Goal: Task Accomplishment & Management: Manage account settings

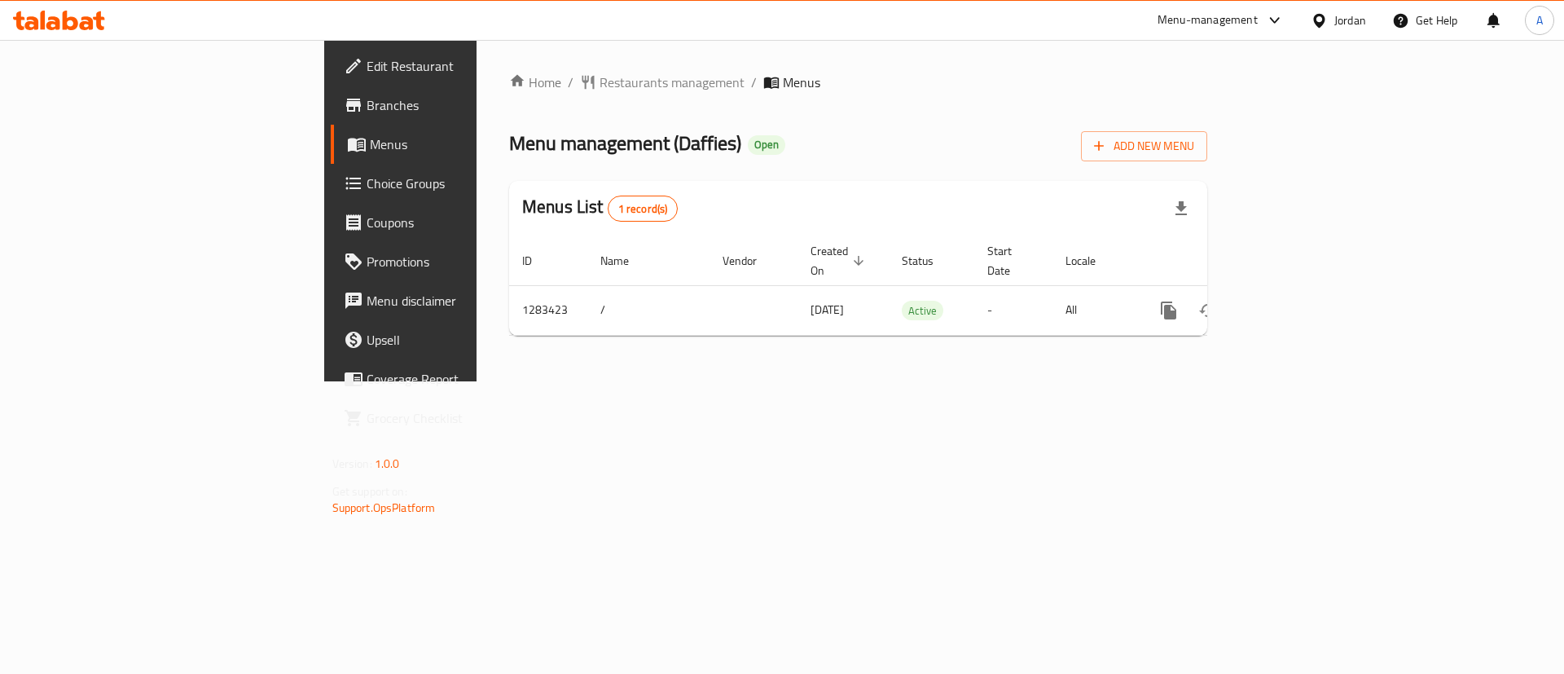
click at [1306, 300] on link "enhanced table" at bounding box center [1286, 310] width 39 height 39
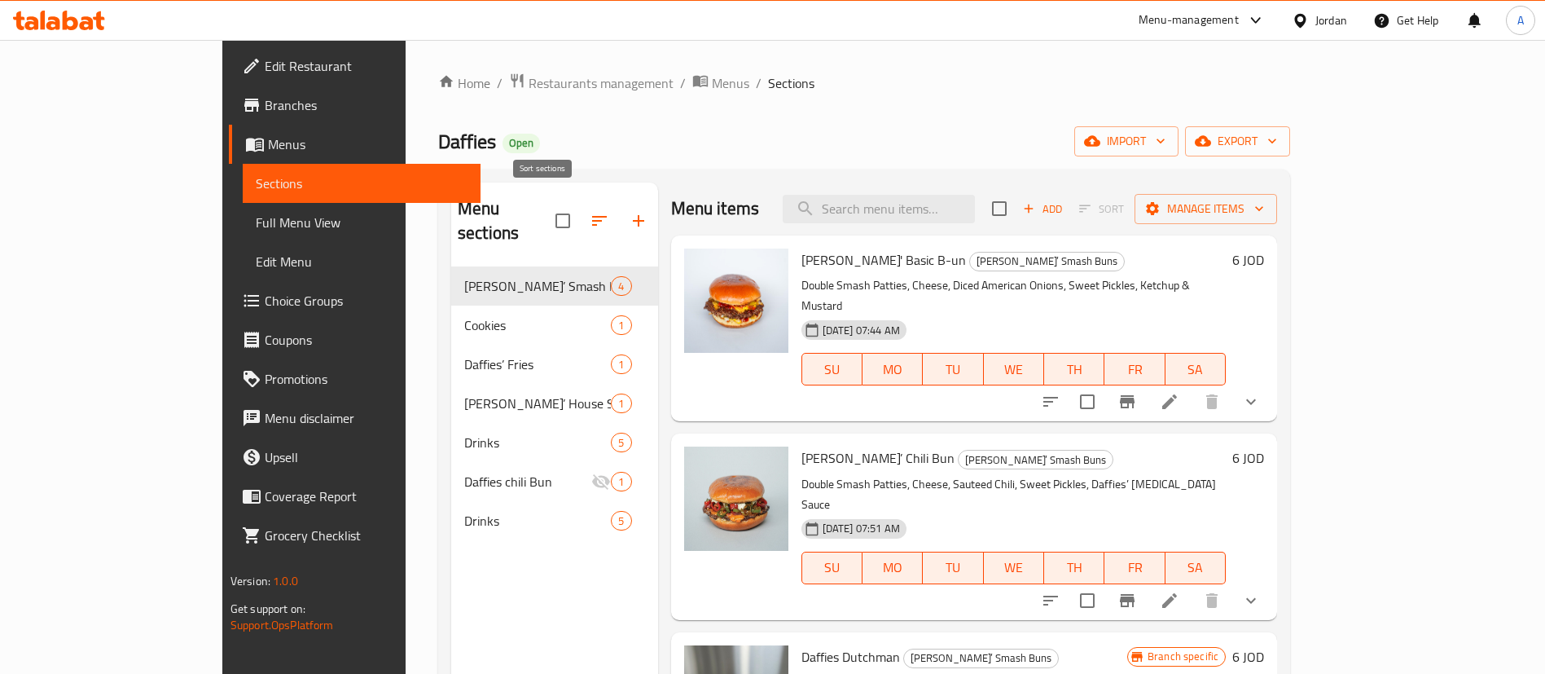
click at [590, 211] on icon "button" at bounding box center [600, 221] width 20 height 20
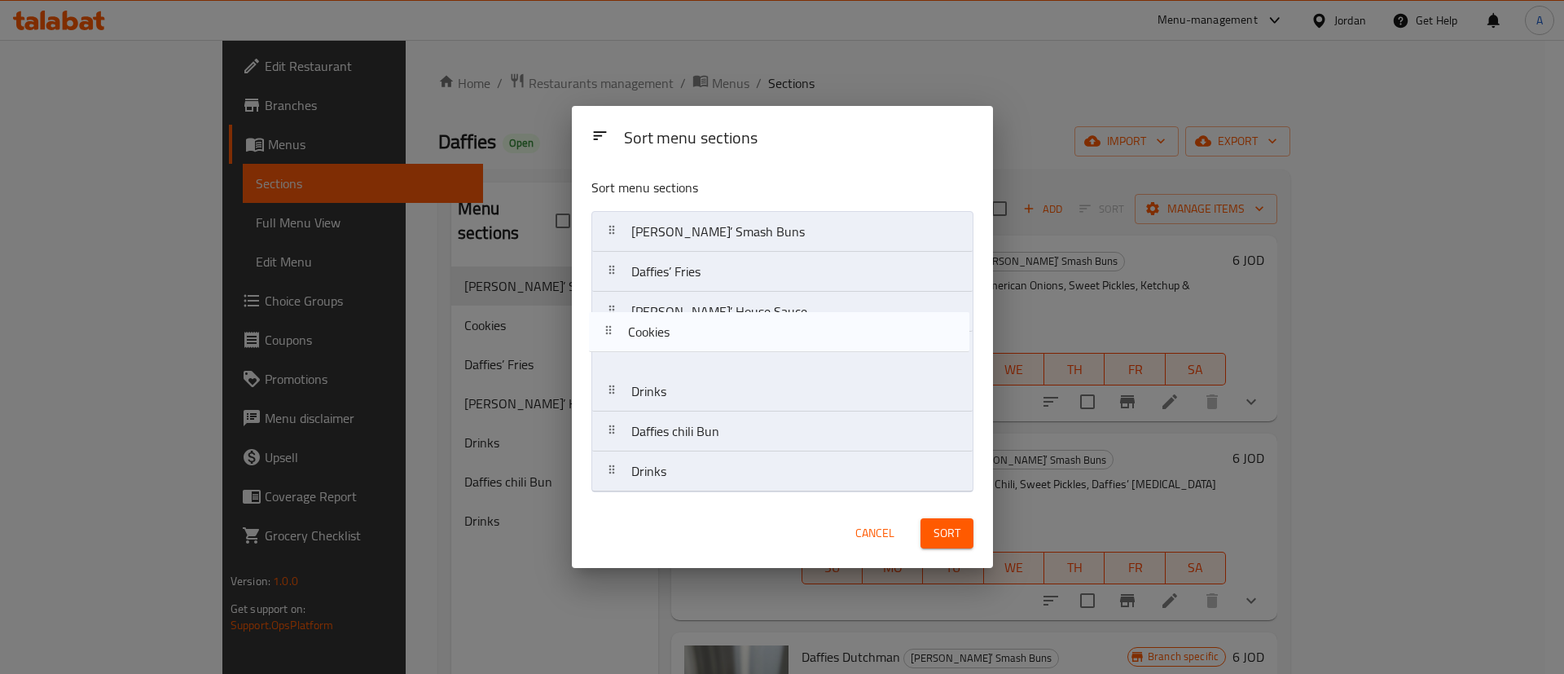
drag, startPoint x: 715, startPoint y: 290, endPoint x: 714, endPoint y: 351, distance: 61.1
click at [714, 351] on nav "Daffies’ Smash Buns Cookies Daffies’ Fries Daffies’ House Sauce Drinks Daffies …" at bounding box center [782, 351] width 382 height 281
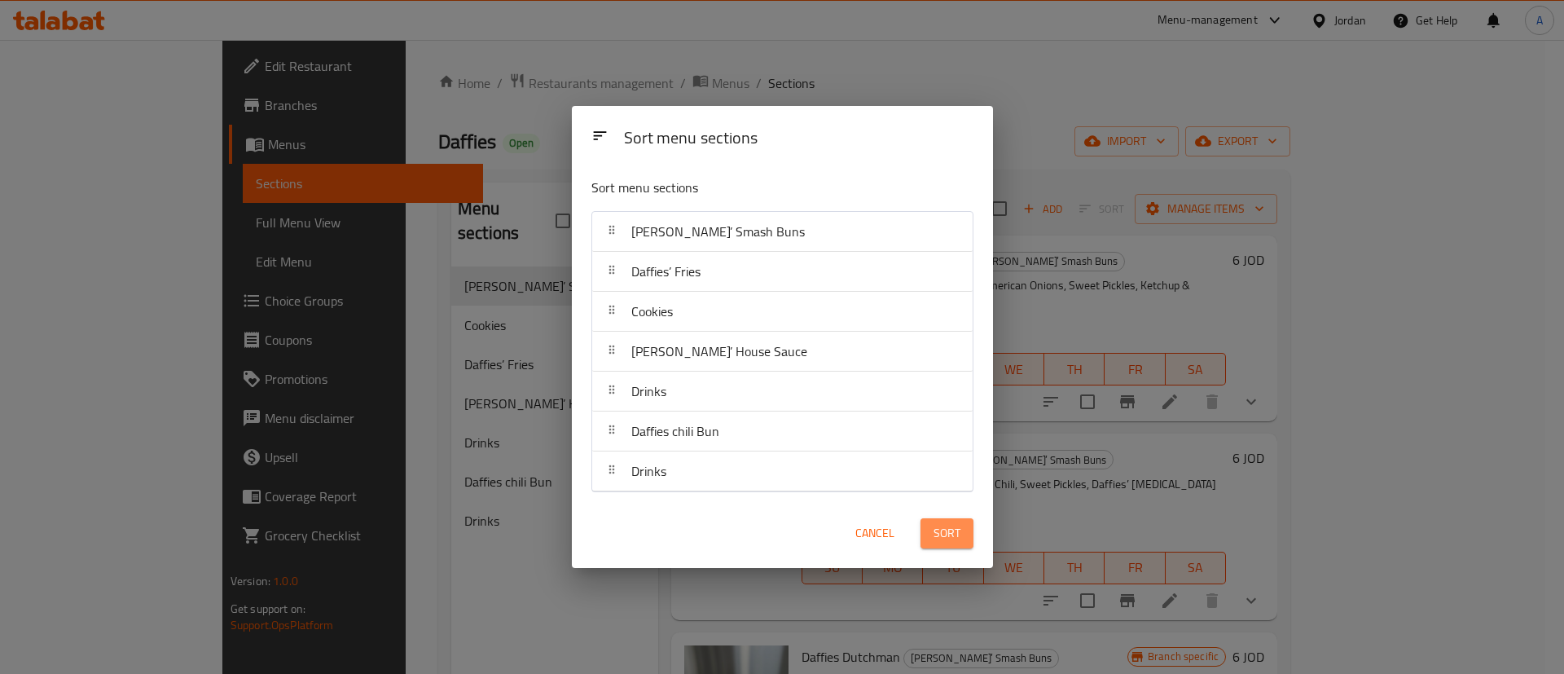
click at [960, 542] on button "Sort" at bounding box center [946, 533] width 53 height 30
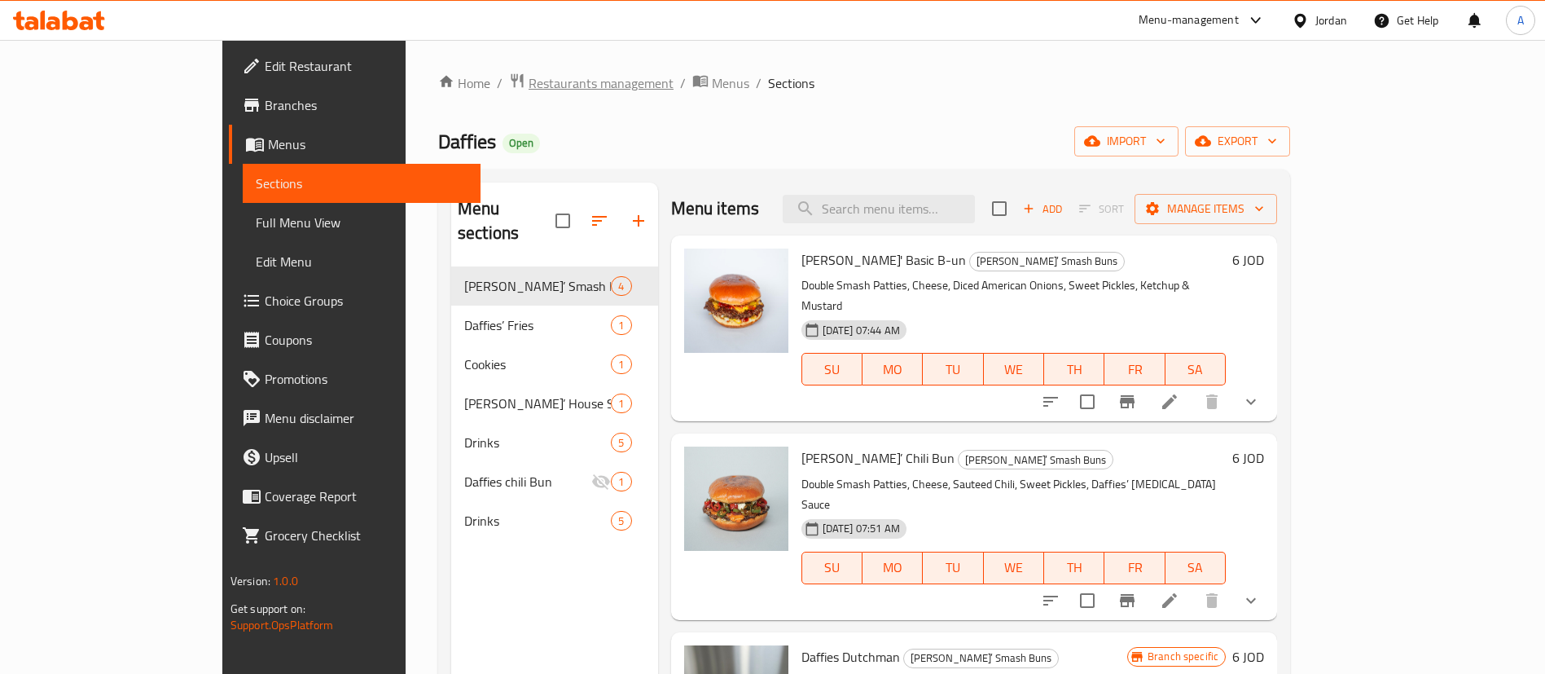
click at [529, 81] on span "Restaurants management" at bounding box center [601, 83] width 145 height 20
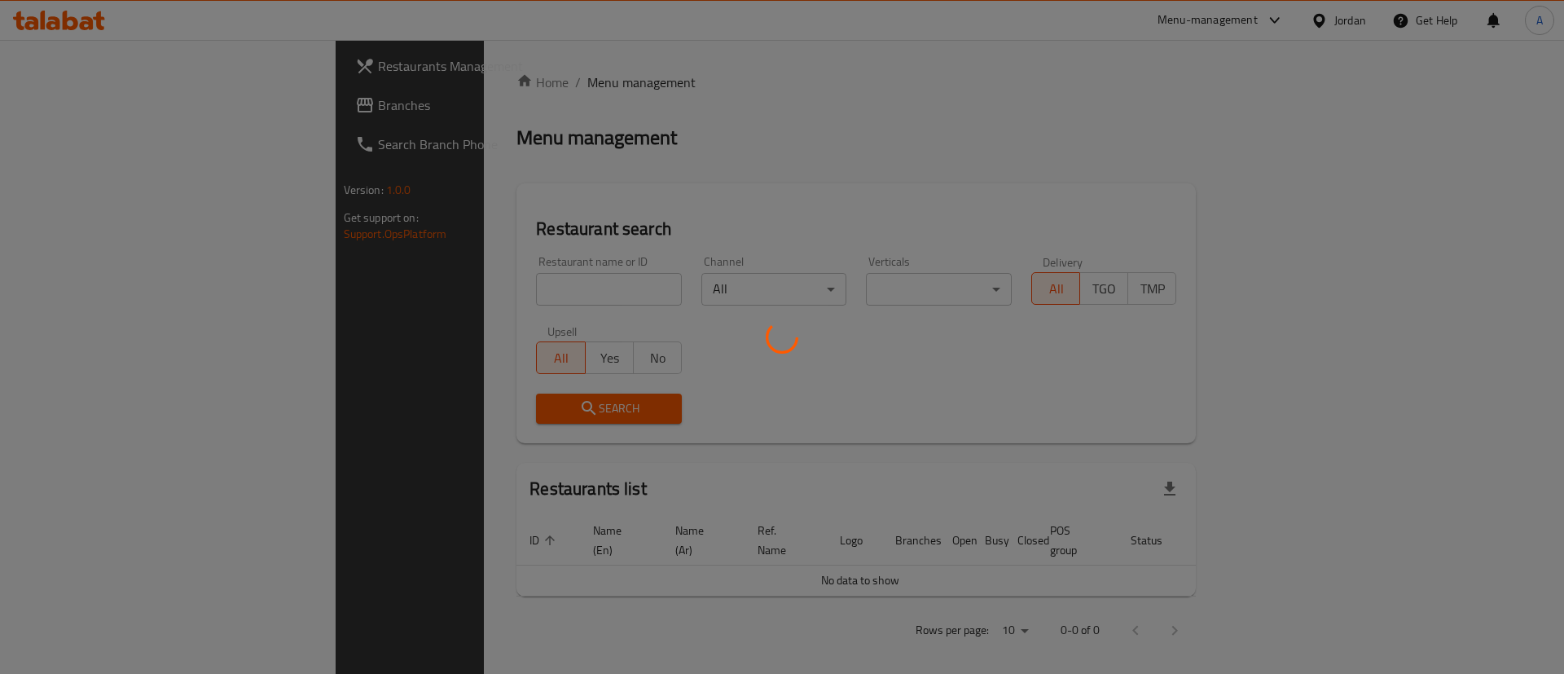
drag, startPoint x: 473, startPoint y: 270, endPoint x: 474, endPoint y: 286, distance: 16.3
click at [473, 273] on div at bounding box center [782, 337] width 1564 height 674
click at [474, 287] on div at bounding box center [782, 337] width 1564 height 674
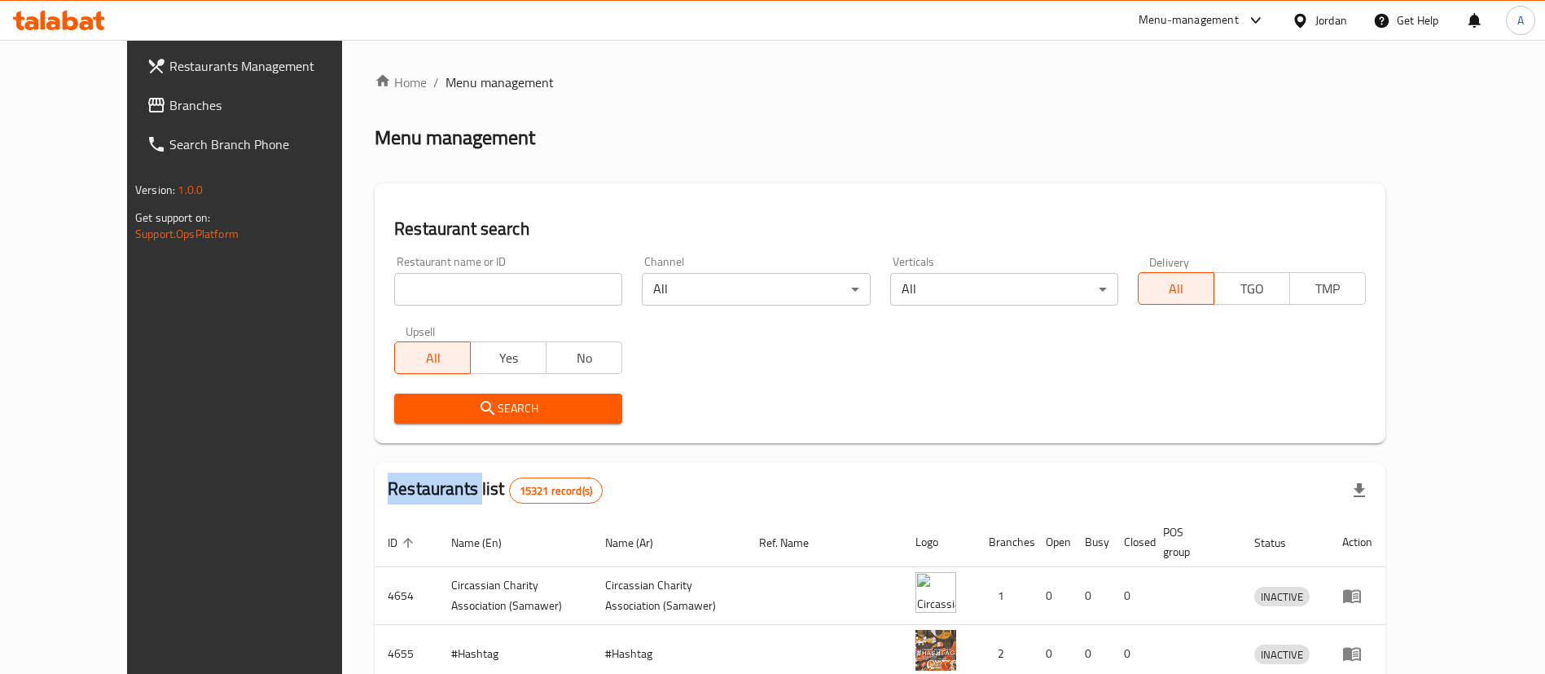
click at [474, 287] on div at bounding box center [772, 337] width 1545 height 674
click at [474, 287] on input "search" at bounding box center [508, 289] width 228 height 33
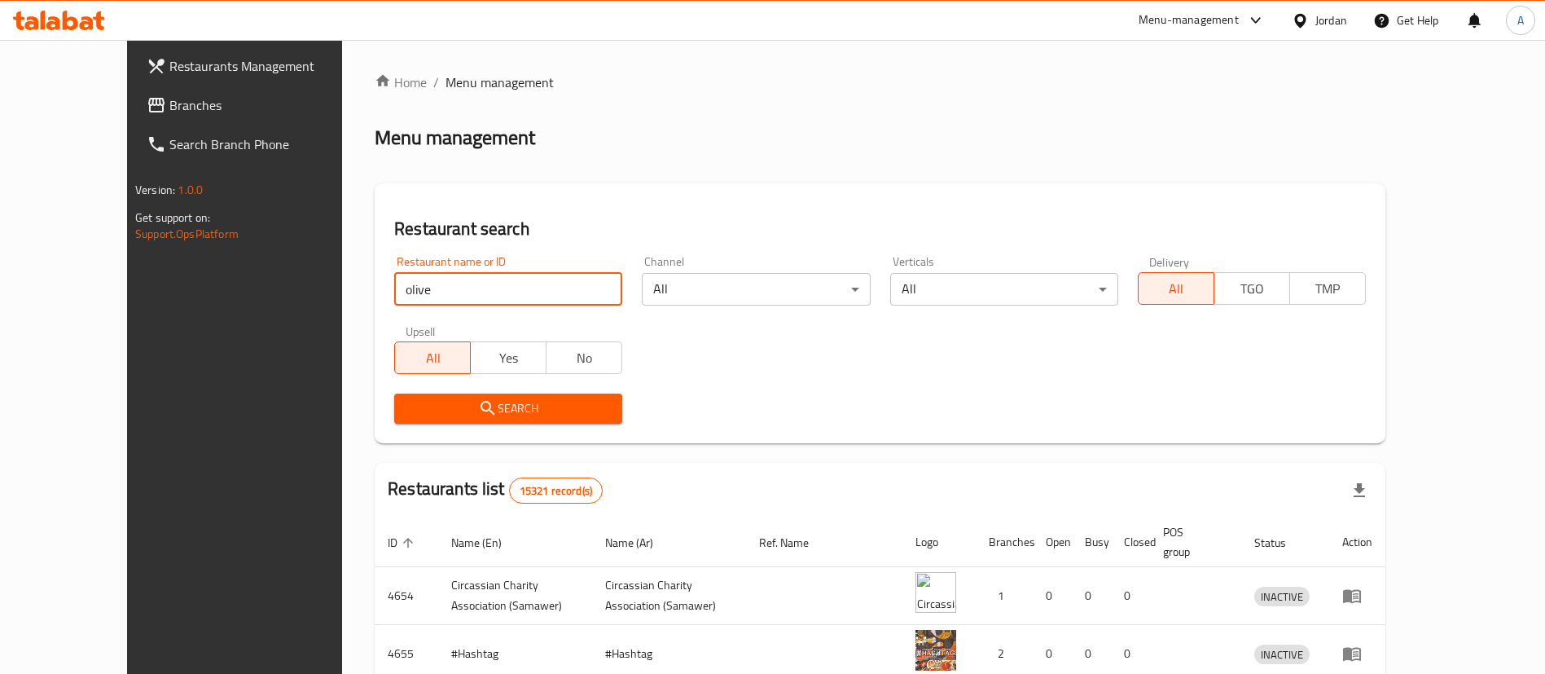
click button "Search" at bounding box center [508, 408] width 228 height 30
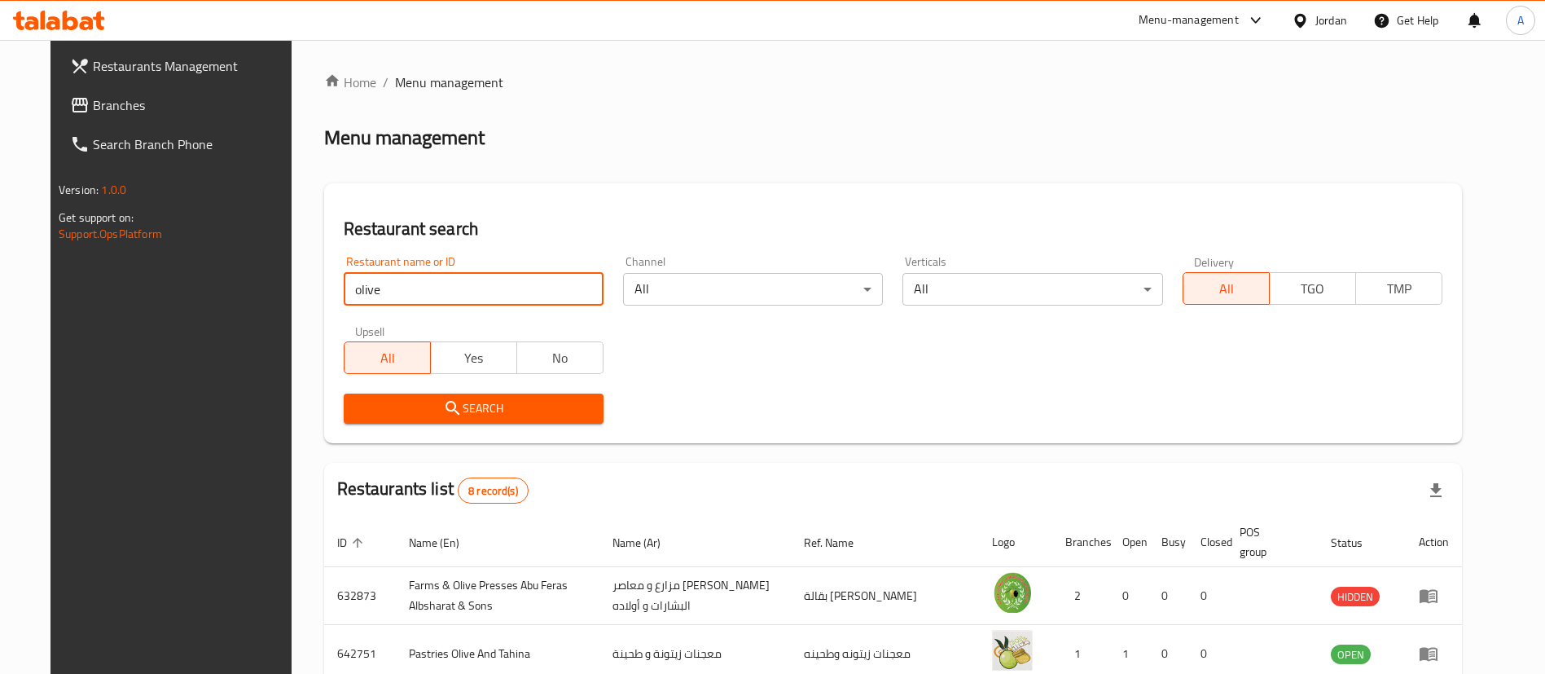
type input "Olive And Tahina"
drag, startPoint x: 529, startPoint y: 304, endPoint x: 551, endPoint y: 315, distance: 24.1
click at [536, 331] on div "All Yes No" at bounding box center [474, 349] width 260 height 49
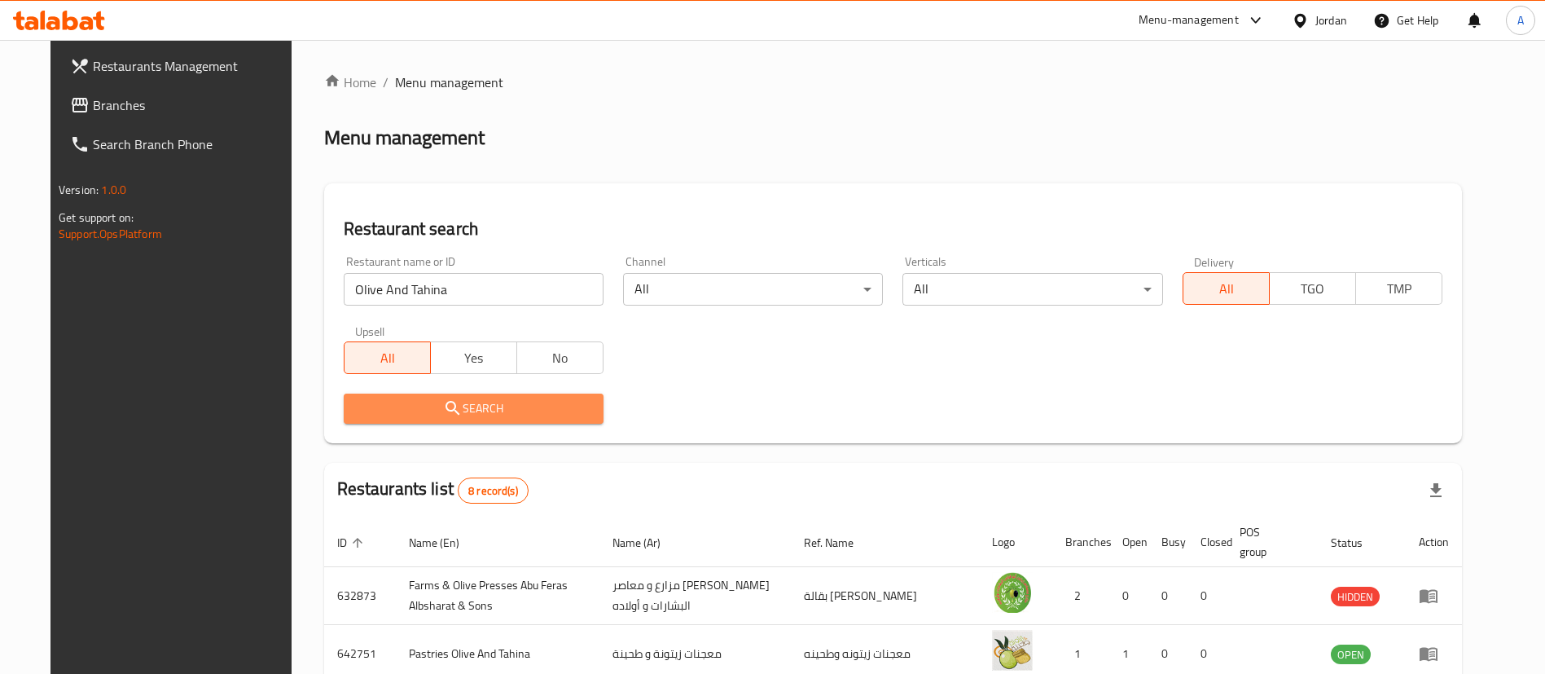
click at [513, 400] on span "Search" at bounding box center [474, 408] width 234 height 20
click at [512, 401] on div at bounding box center [772, 337] width 1545 height 674
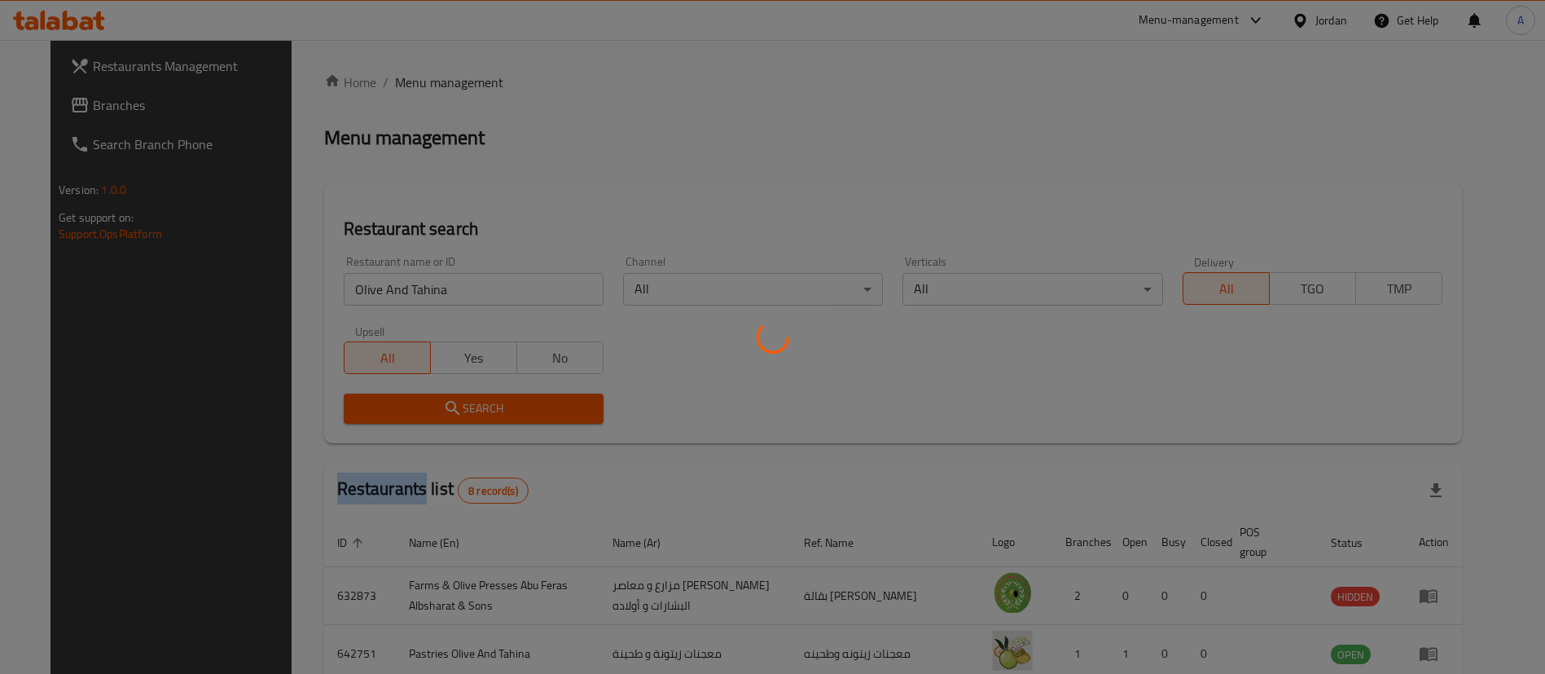
scroll to position [21, 0]
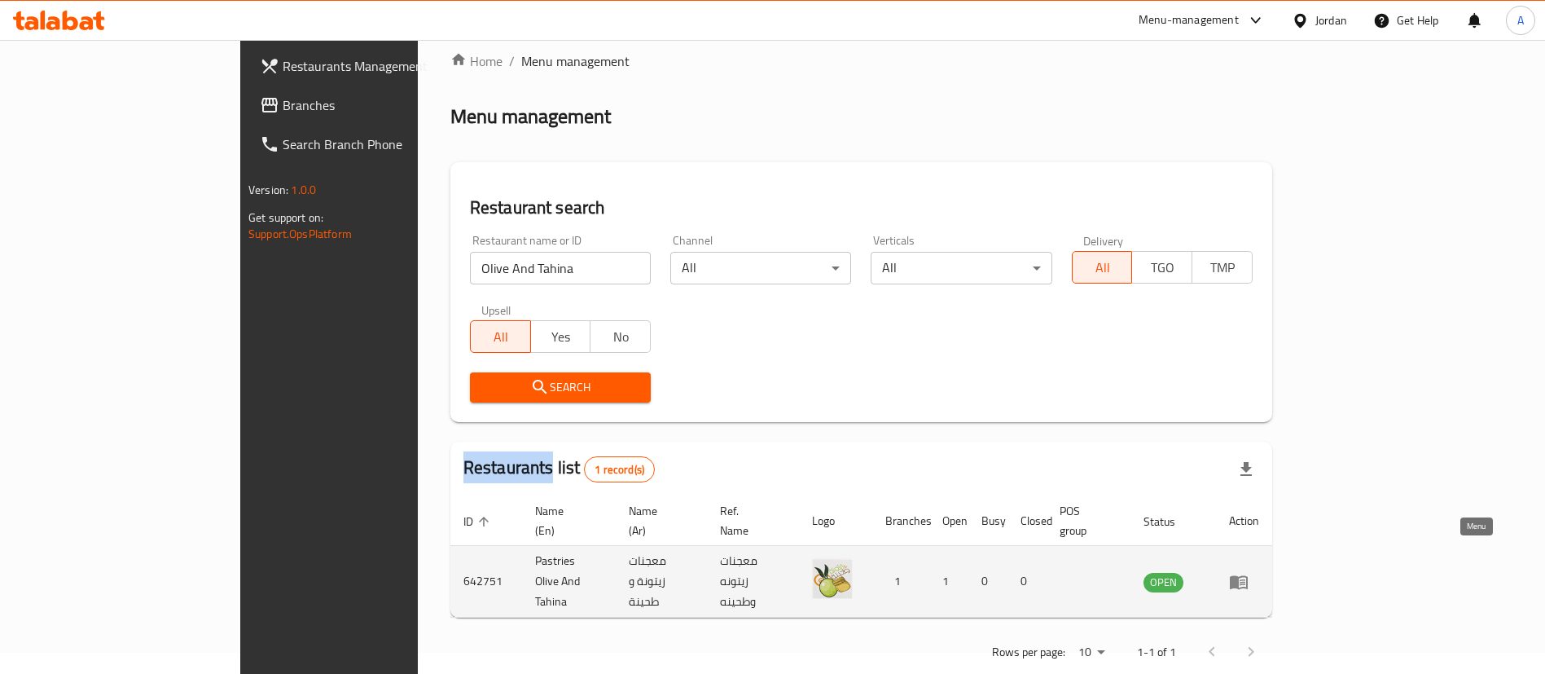
click at [1248, 575] on icon "enhanced table" at bounding box center [1239, 582] width 18 height 14
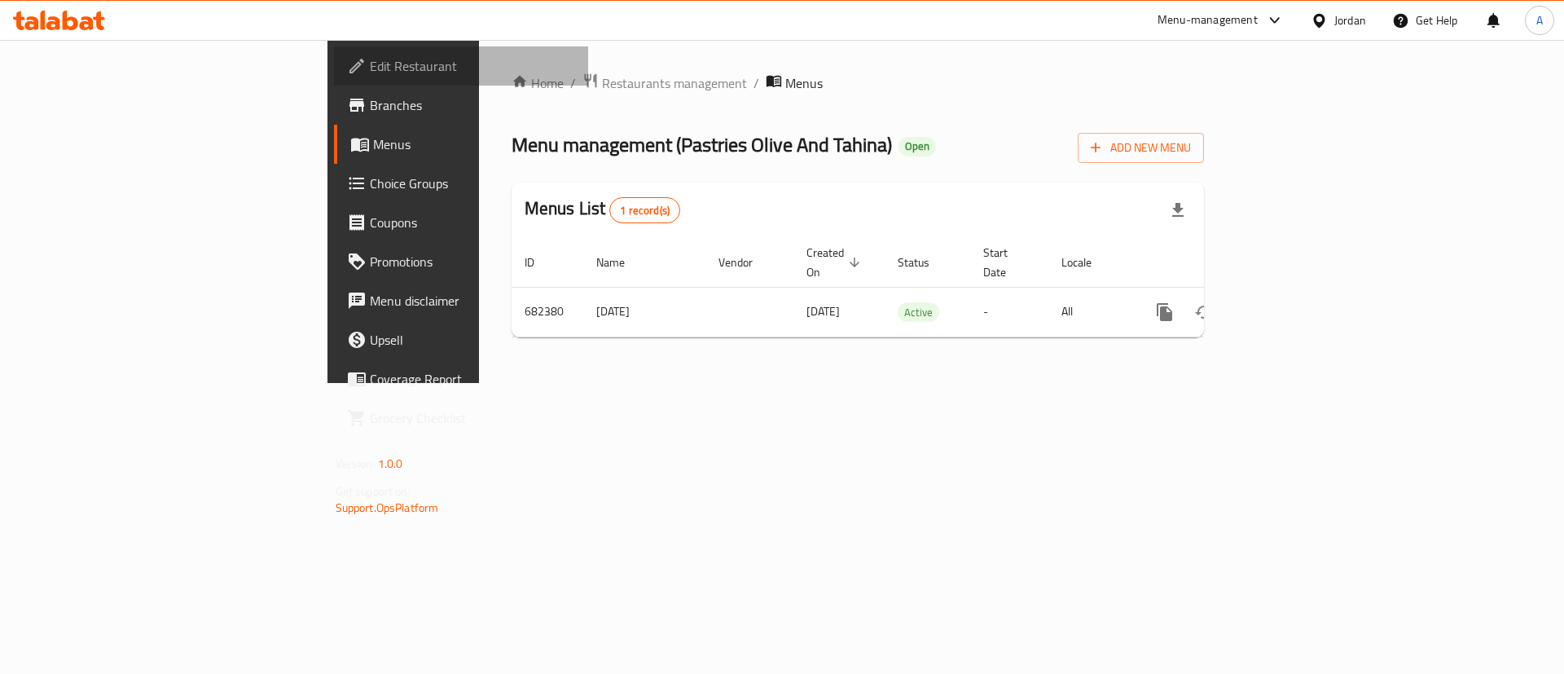
click at [370, 74] on span "Edit Restaurant" at bounding box center [473, 66] width 206 height 20
